Goal: Task Accomplishment & Management: Manage account settings

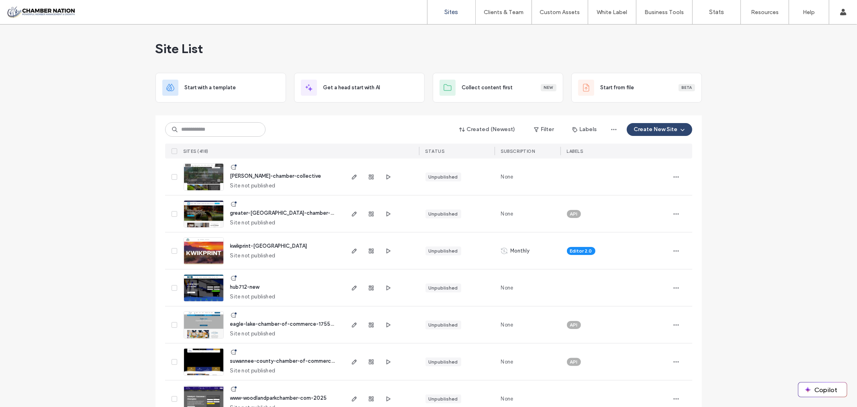
click at [262, 174] on span "[PERSON_NAME]-chamber-collective" at bounding box center [275, 176] width 91 height 6
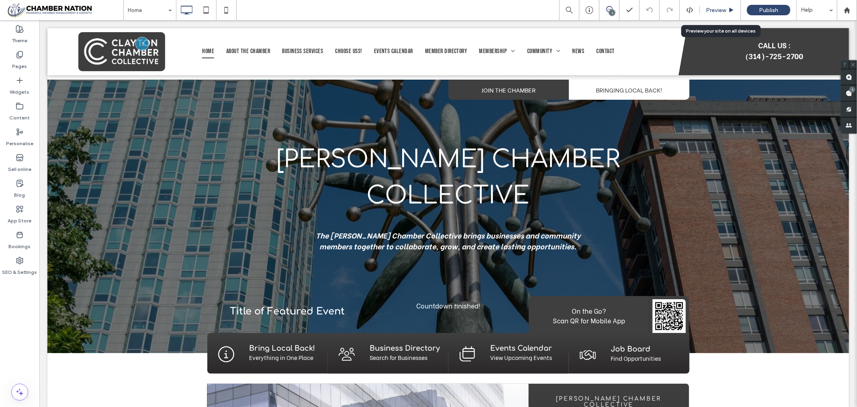
click at [718, 9] on span "Preview" at bounding box center [716, 10] width 20 height 7
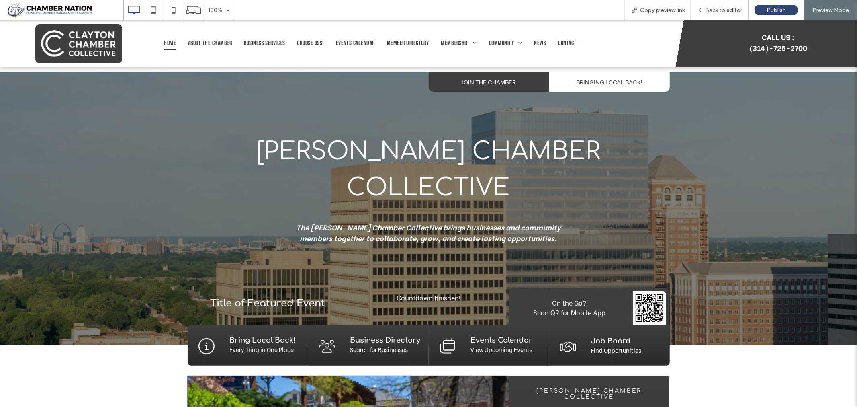
click at [718, 9] on span "Back to editor" at bounding box center [723, 10] width 37 height 7
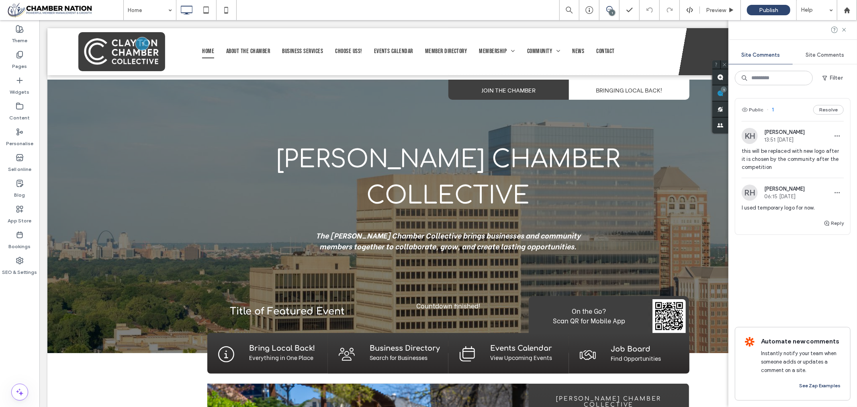
click at [851, 89] on div "Site Comments Site Comments Filter Public 1 Resolve KH Kathleen Holton 13:51 Se…" at bounding box center [793, 213] width 129 height 387
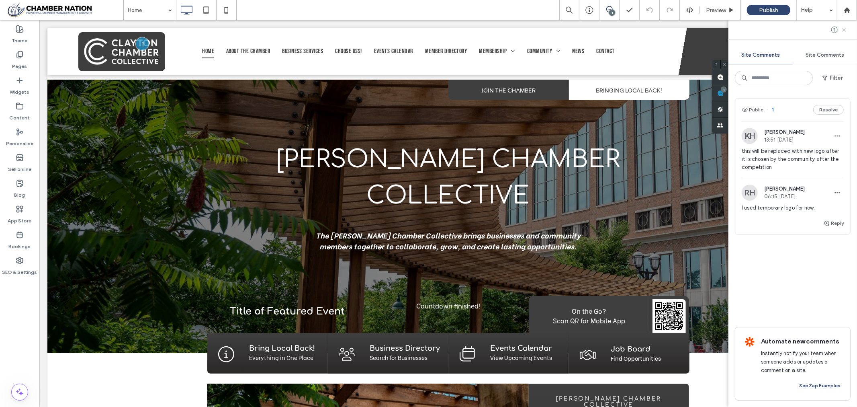
click at [845, 27] on icon at bounding box center [844, 30] width 6 height 6
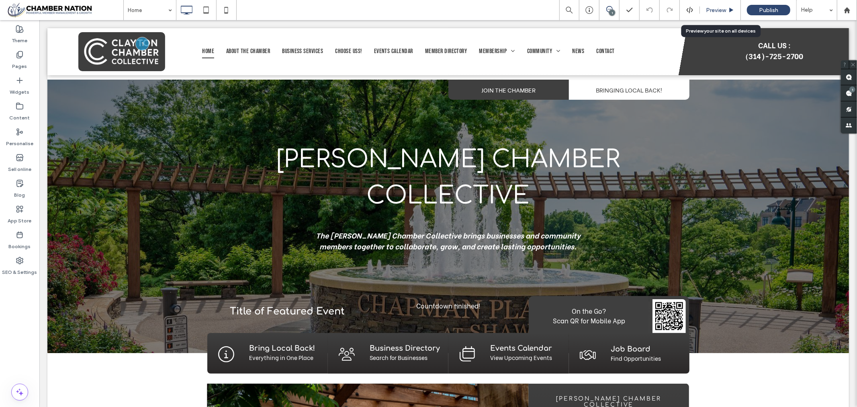
click at [711, 9] on span "Preview" at bounding box center [716, 10] width 20 height 7
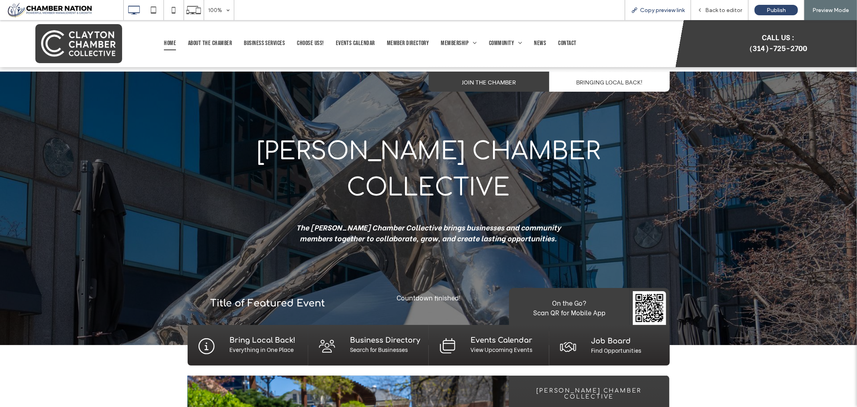
click at [668, 9] on span "Copy preview link" at bounding box center [662, 10] width 45 height 7
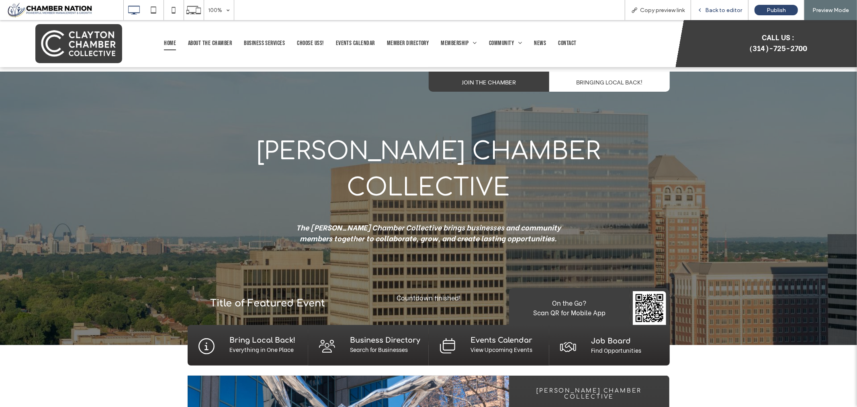
click at [724, 7] on span "Back to editor" at bounding box center [723, 10] width 37 height 7
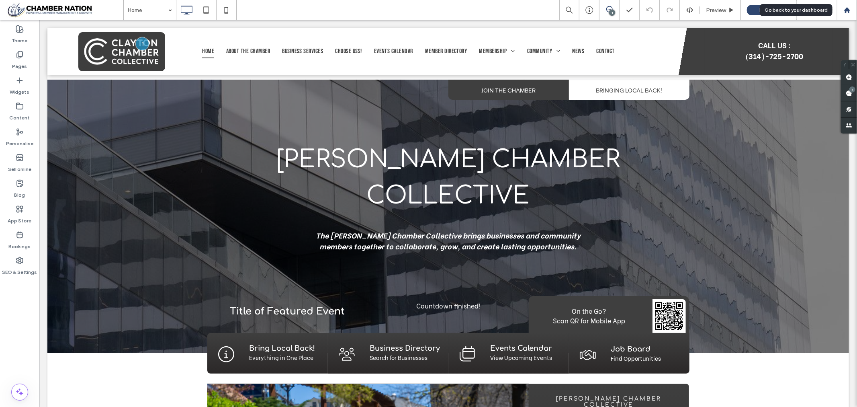
click at [847, 7] on icon at bounding box center [847, 10] width 7 height 7
